Goal: Obtain resource: Obtain resource

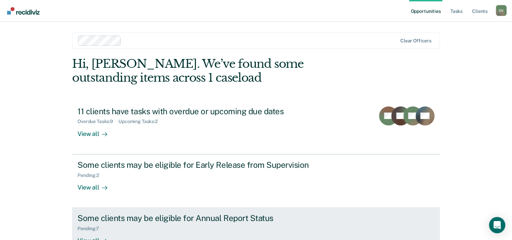
click at [175, 222] on div "Some clients may be eligible for Annual Report Status" at bounding box center [197, 218] width 238 height 10
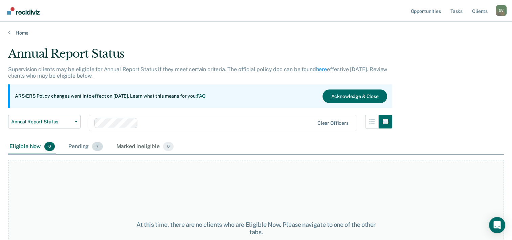
click at [99, 145] on span "7" at bounding box center [97, 146] width 10 height 9
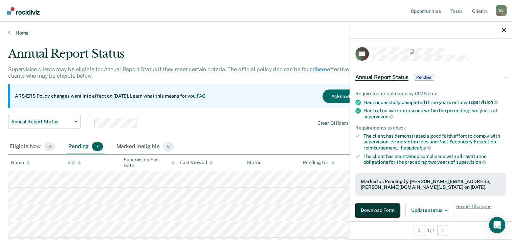
click at [376, 210] on button "Download Form" at bounding box center [378, 210] width 45 height 14
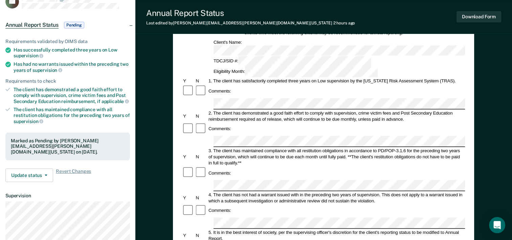
scroll to position [112, 0]
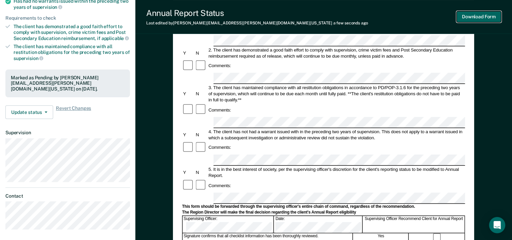
click at [491, 18] on button "Download Form" at bounding box center [479, 16] width 45 height 11
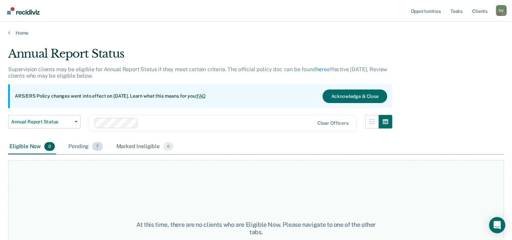
click at [93, 145] on span "7" at bounding box center [97, 146] width 10 height 9
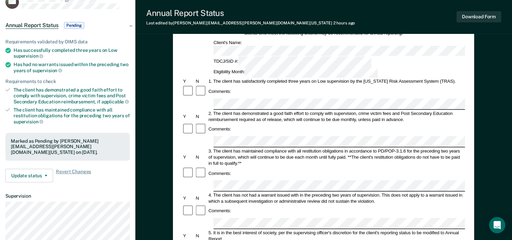
scroll to position [108, 0]
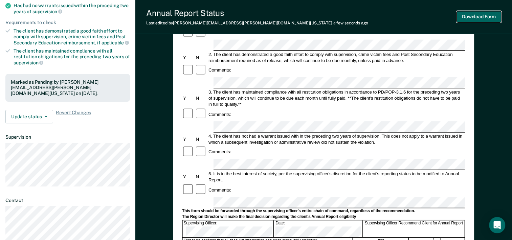
click at [483, 17] on button "Download Form" at bounding box center [479, 16] width 45 height 11
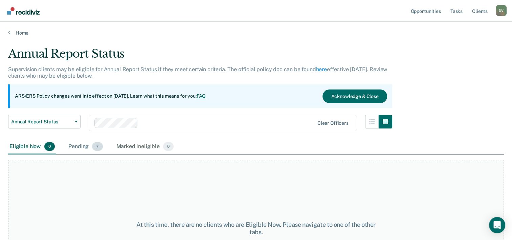
click at [78, 146] on div "Pending 7" at bounding box center [85, 146] width 37 height 15
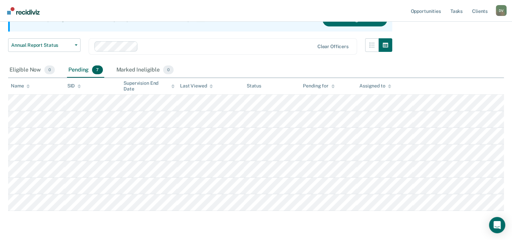
scroll to position [95, 0]
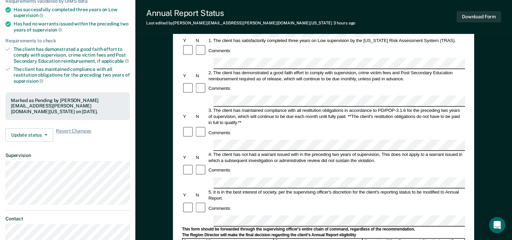
scroll to position [95, 0]
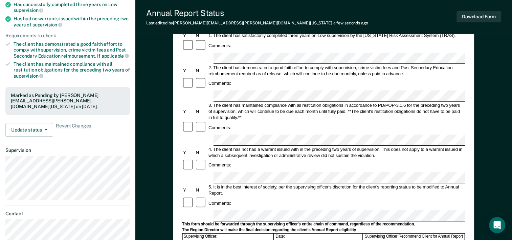
click at [406, 152] on form "Annual Reporting Checklist, Recommendation, and Determination Form Clients who …" at bounding box center [323, 209] width 283 height 477
click at [475, 16] on button "Download Form" at bounding box center [479, 16] width 45 height 11
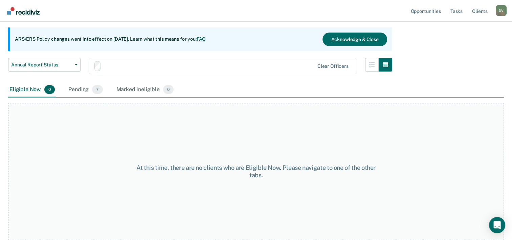
scroll to position [56, 0]
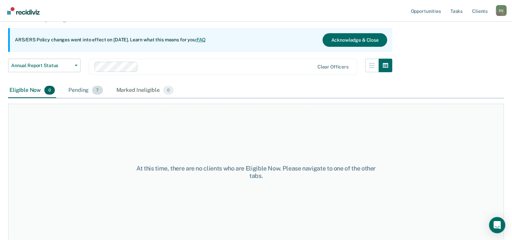
click at [76, 88] on div "Pending 7" at bounding box center [85, 90] width 37 height 15
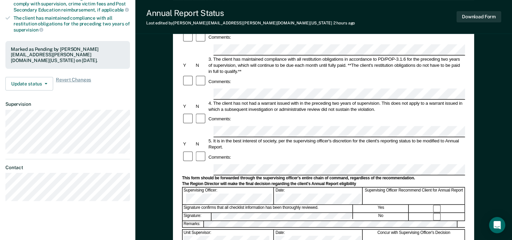
scroll to position [163, 0]
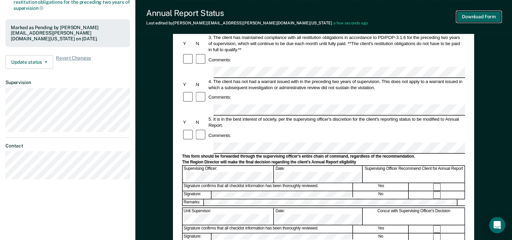
click at [471, 15] on button "Download Form" at bounding box center [479, 16] width 45 height 11
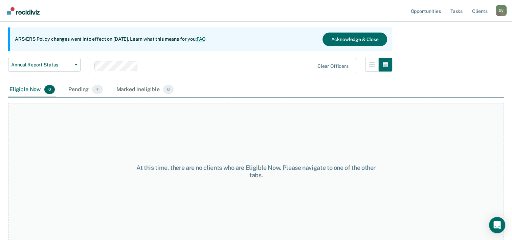
scroll to position [56, 0]
click at [89, 91] on div "Pending 7" at bounding box center [85, 90] width 37 height 15
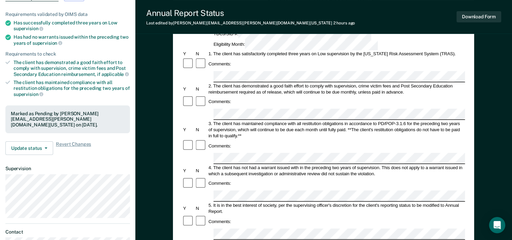
scroll to position [85, 0]
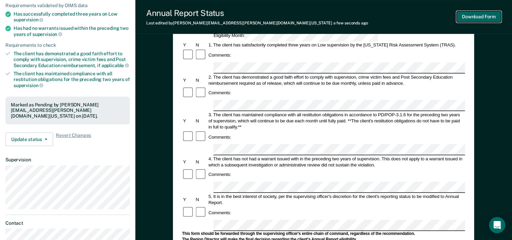
click at [475, 16] on button "Download Form" at bounding box center [479, 16] width 45 height 11
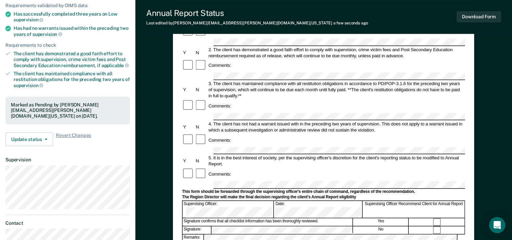
scroll to position [56, 0]
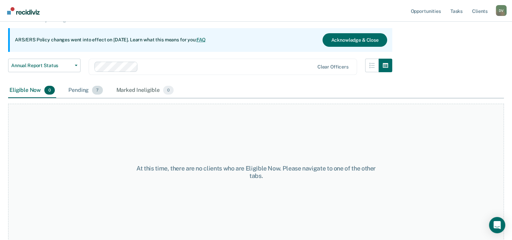
click at [89, 88] on div "Pending 7" at bounding box center [85, 90] width 37 height 15
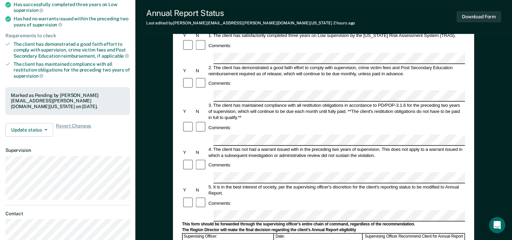
scroll to position [126, 0]
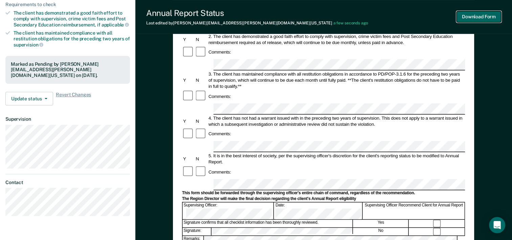
click at [486, 18] on button "Download Form" at bounding box center [479, 16] width 45 height 11
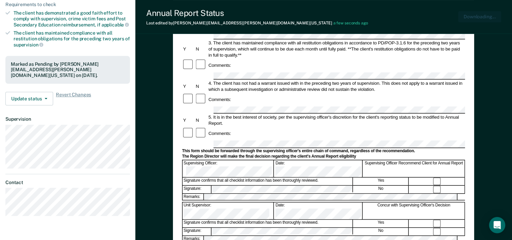
scroll to position [0, 0]
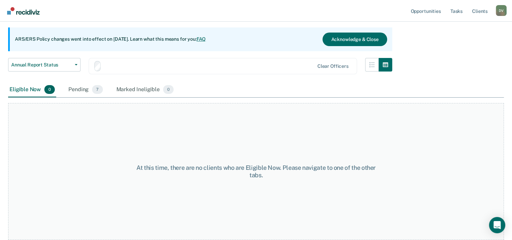
scroll to position [56, 0]
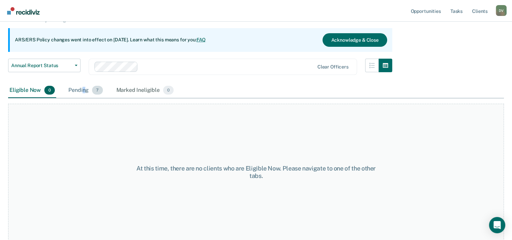
click at [84, 86] on div "Pending 7" at bounding box center [85, 90] width 37 height 15
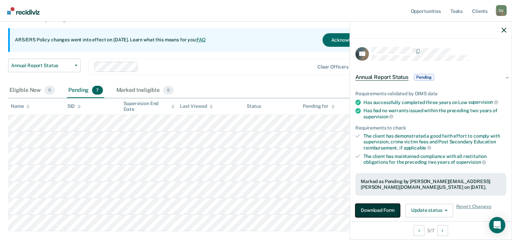
click at [378, 207] on button "Download Form" at bounding box center [378, 210] width 45 height 14
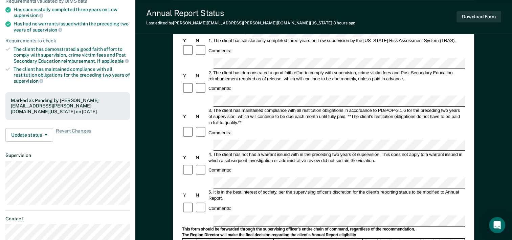
scroll to position [99, 0]
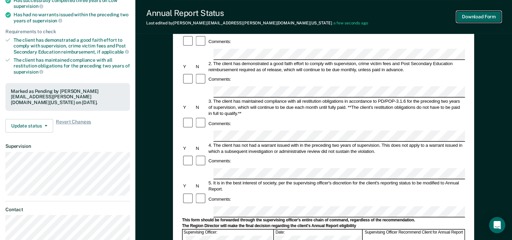
click at [490, 21] on button "Download Form" at bounding box center [479, 16] width 45 height 11
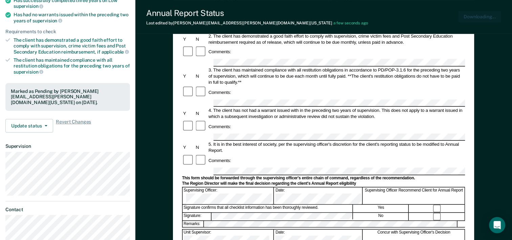
scroll to position [0, 0]
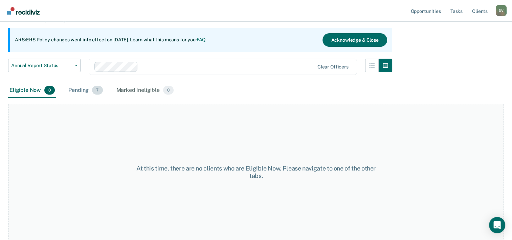
click at [87, 90] on div "Pending 7" at bounding box center [85, 90] width 37 height 15
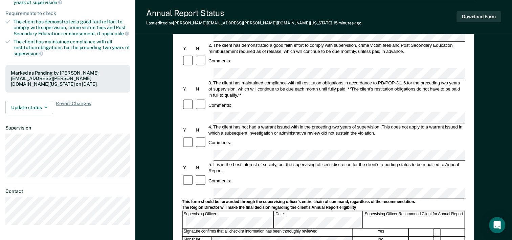
scroll to position [158, 0]
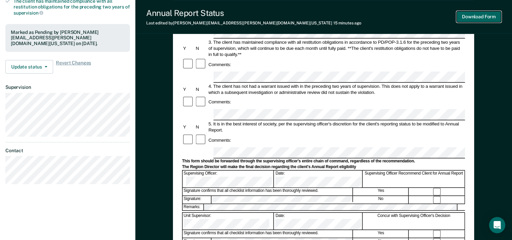
click at [484, 19] on button "Download Form" at bounding box center [479, 16] width 45 height 11
